Goal: Find specific page/section: Find specific page/section

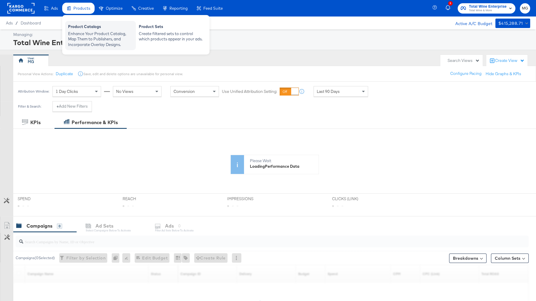
click at [98, 35] on div "Enhance Your Product Catalog, Map Them to Publishers, and Incorporate Overlay D…" at bounding box center [100, 39] width 65 height 16
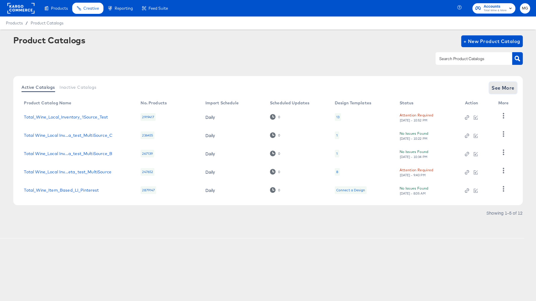
click at [492, 87] on span "See More" at bounding box center [502, 88] width 23 height 8
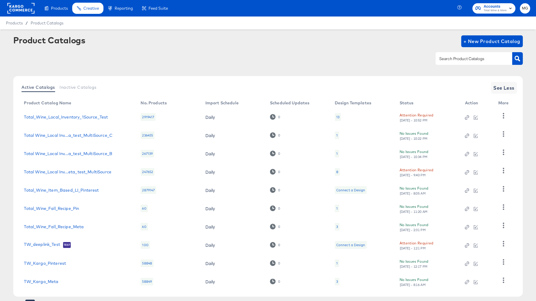
scroll to position [28, 0]
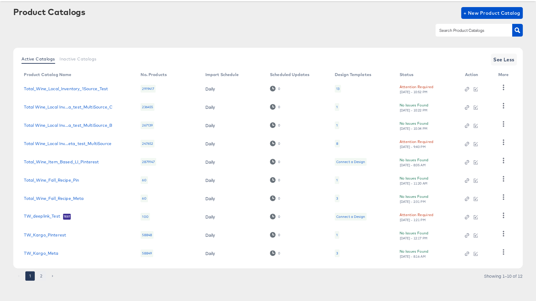
click at [42, 273] on button "2" at bounding box center [41, 275] width 9 height 9
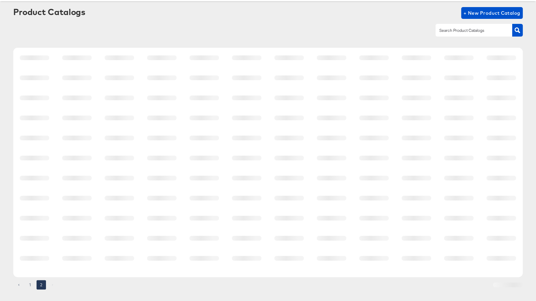
scroll to position [0, 0]
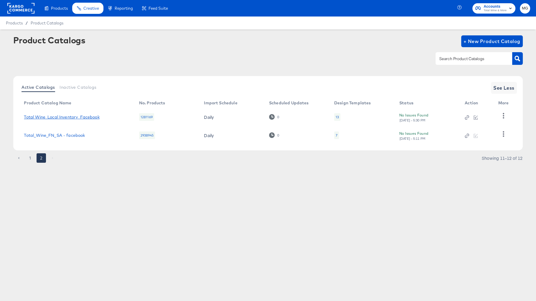
click at [70, 117] on link "Total Wine_Local Inventory_Facebook" at bounding box center [61, 117] width 75 height 5
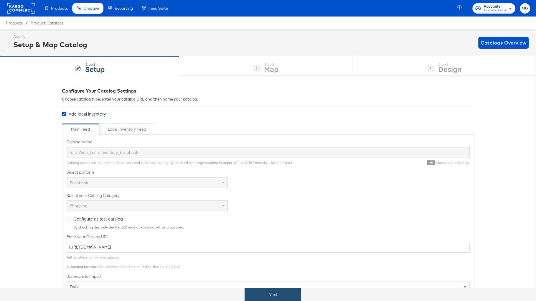
click at [267, 294] on button "Next" at bounding box center [272, 294] width 56 height 13
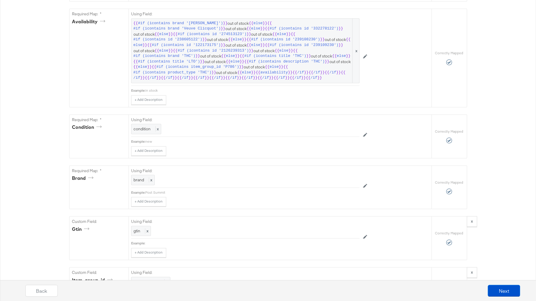
scroll to position [420, 0]
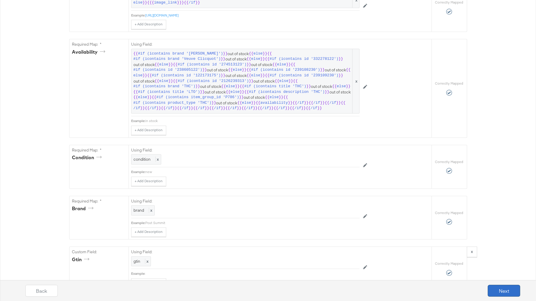
click at [491, 289] on button "Next" at bounding box center [504, 291] width 32 height 12
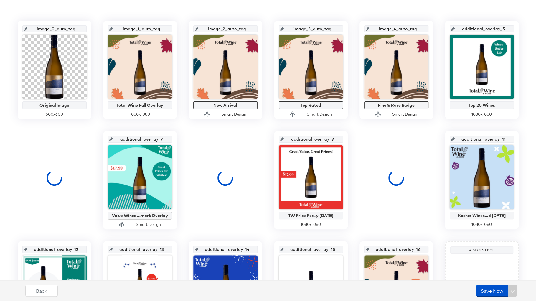
scroll to position [200, 0]
